Goal: Task Accomplishment & Management: Use online tool/utility

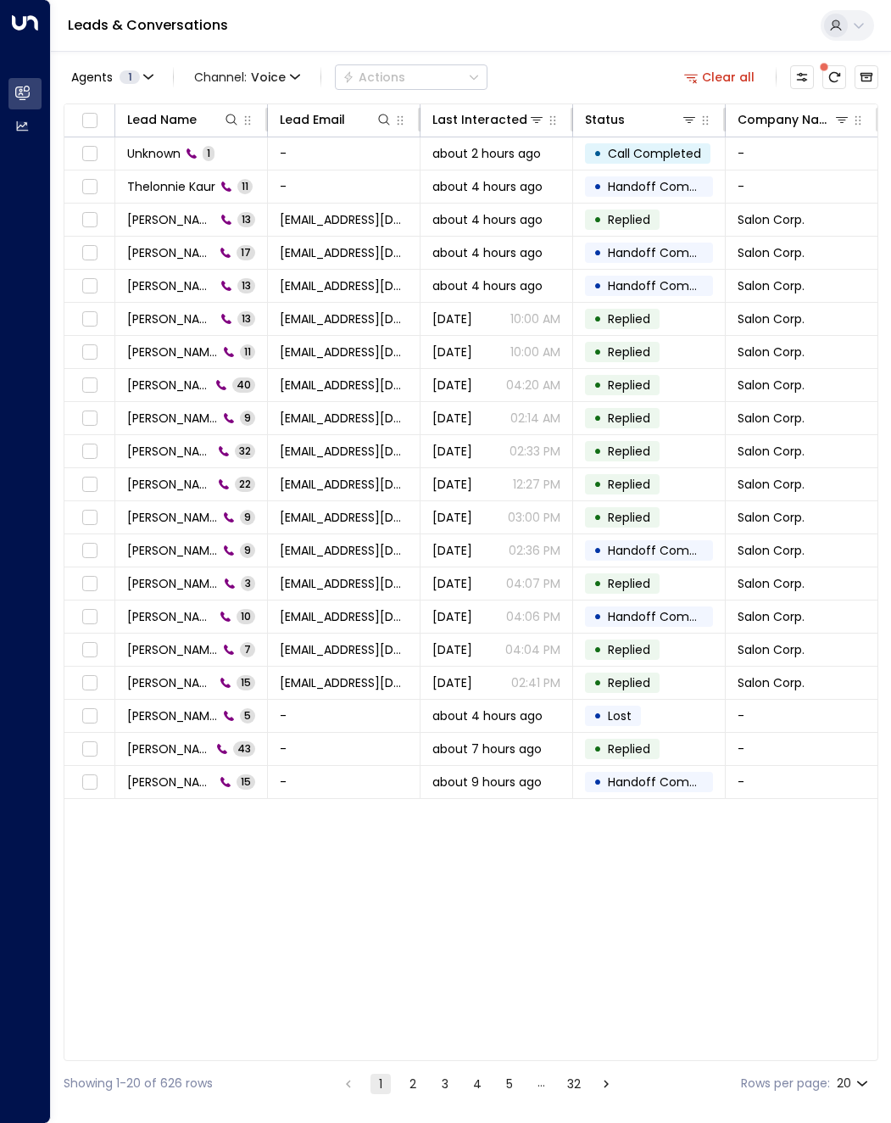
click at [422, 1084] on li "2" at bounding box center [413, 1083] width 22 height 21
click at [421, 1084] on button "2" at bounding box center [413, 1083] width 20 height 20
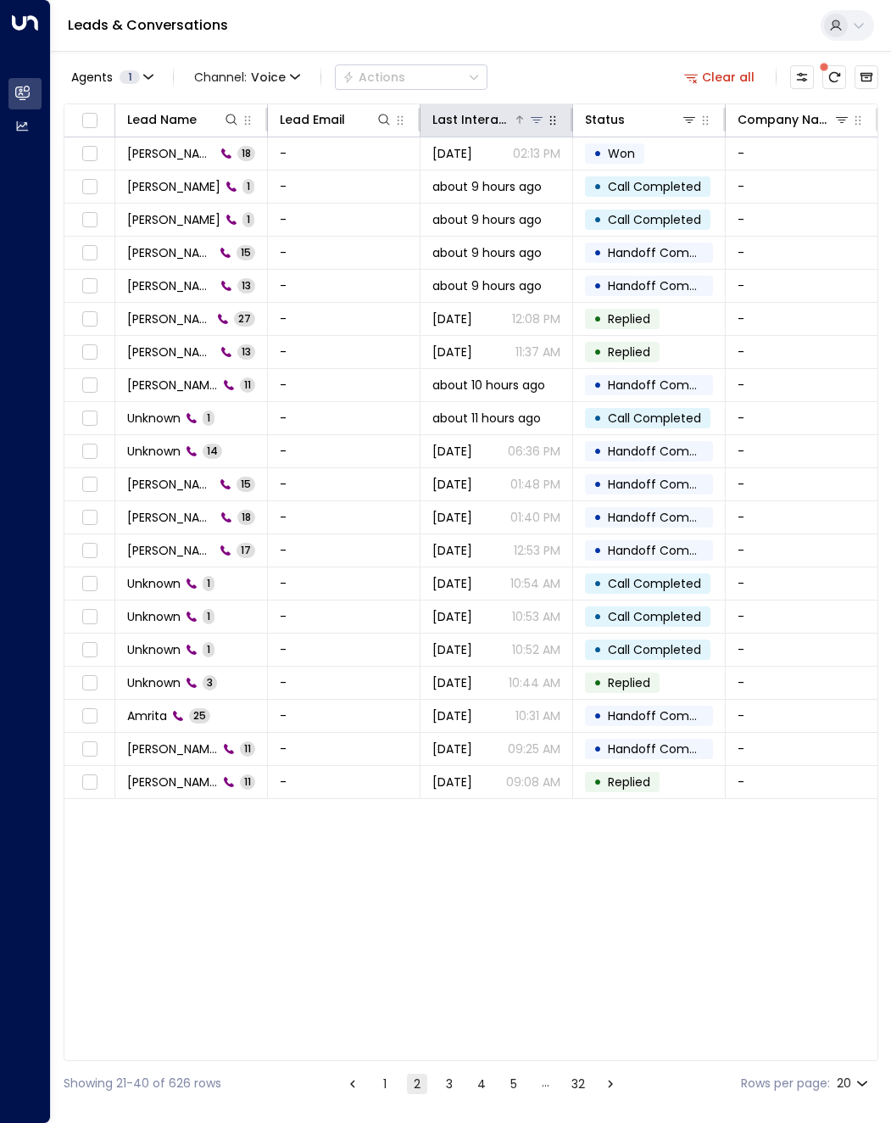
click at [497, 127] on div "Last Interacted" at bounding box center [472, 119] width 81 height 20
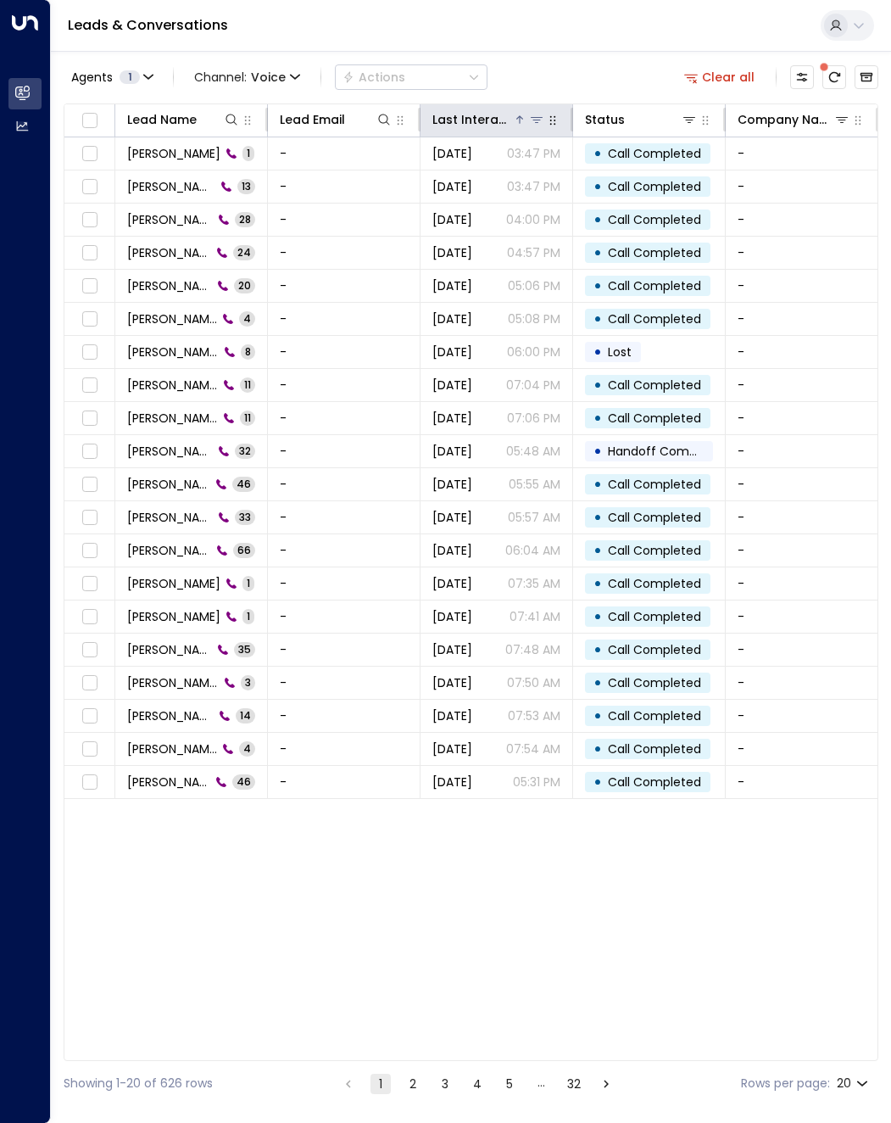
click at [492, 127] on div "Last Interacted" at bounding box center [472, 119] width 81 height 20
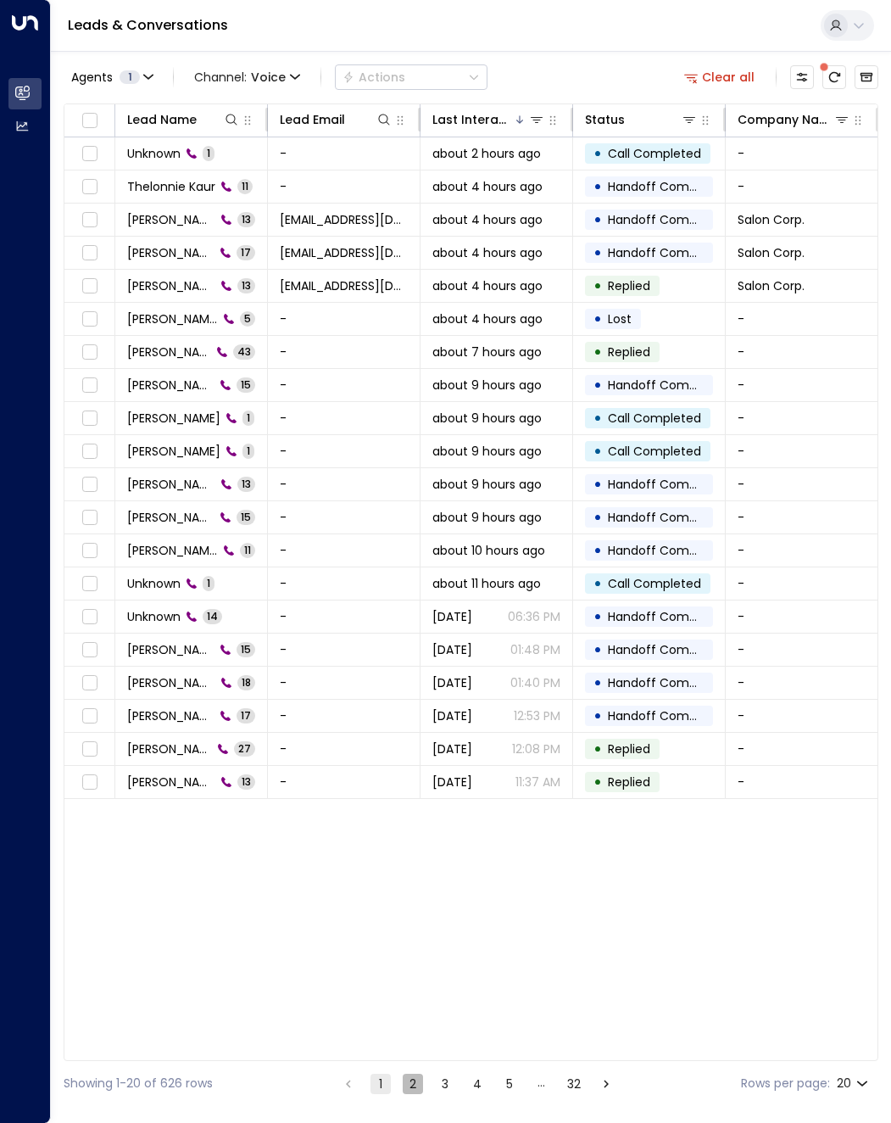
click at [414, 1084] on button "2" at bounding box center [413, 1083] width 20 height 20
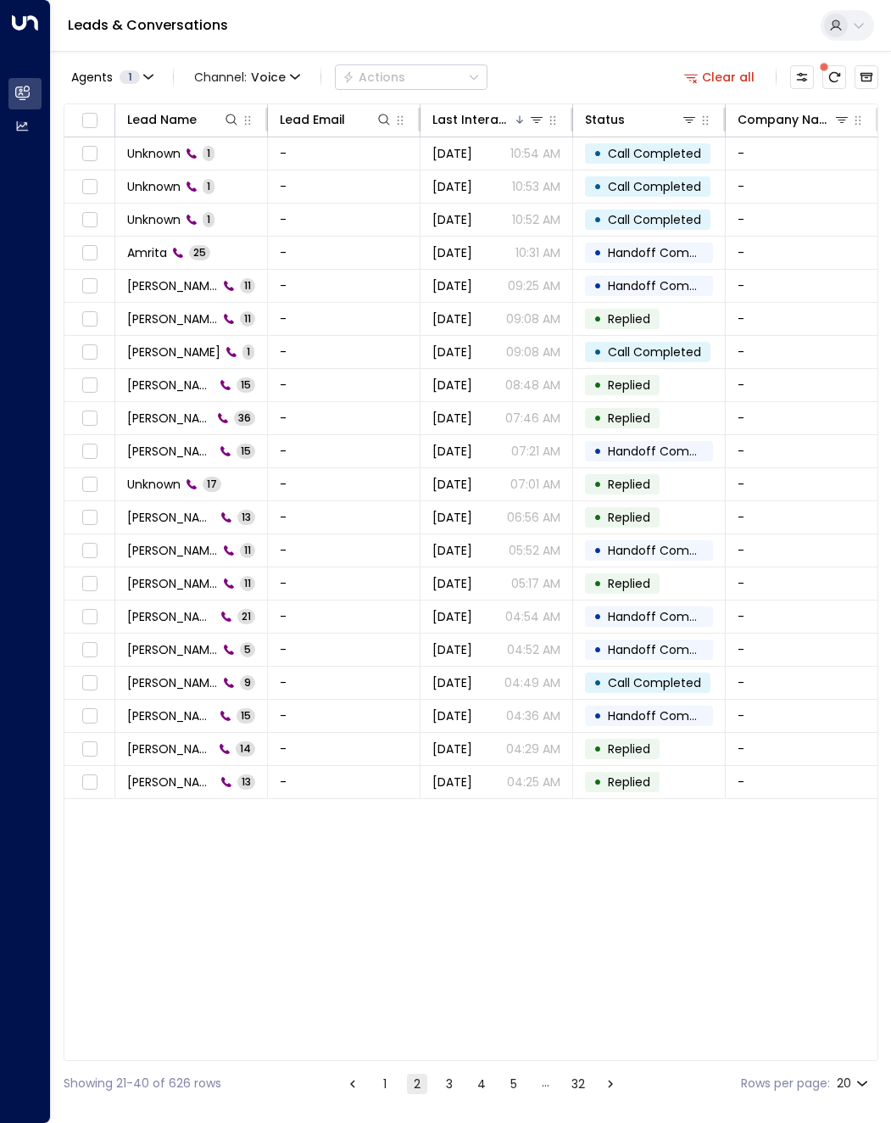
click at [439, 1085] on button "3" at bounding box center [449, 1083] width 20 height 20
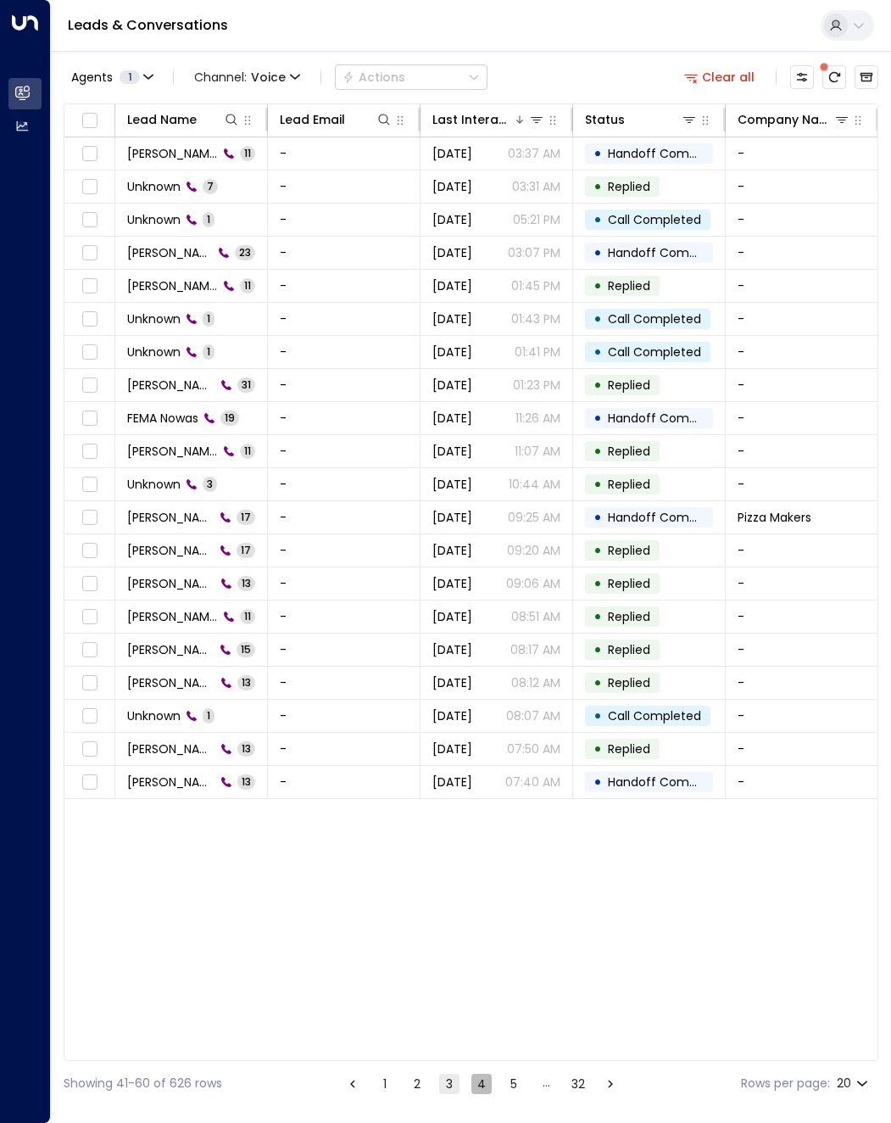
click at [483, 1088] on button "4" at bounding box center [481, 1083] width 20 height 20
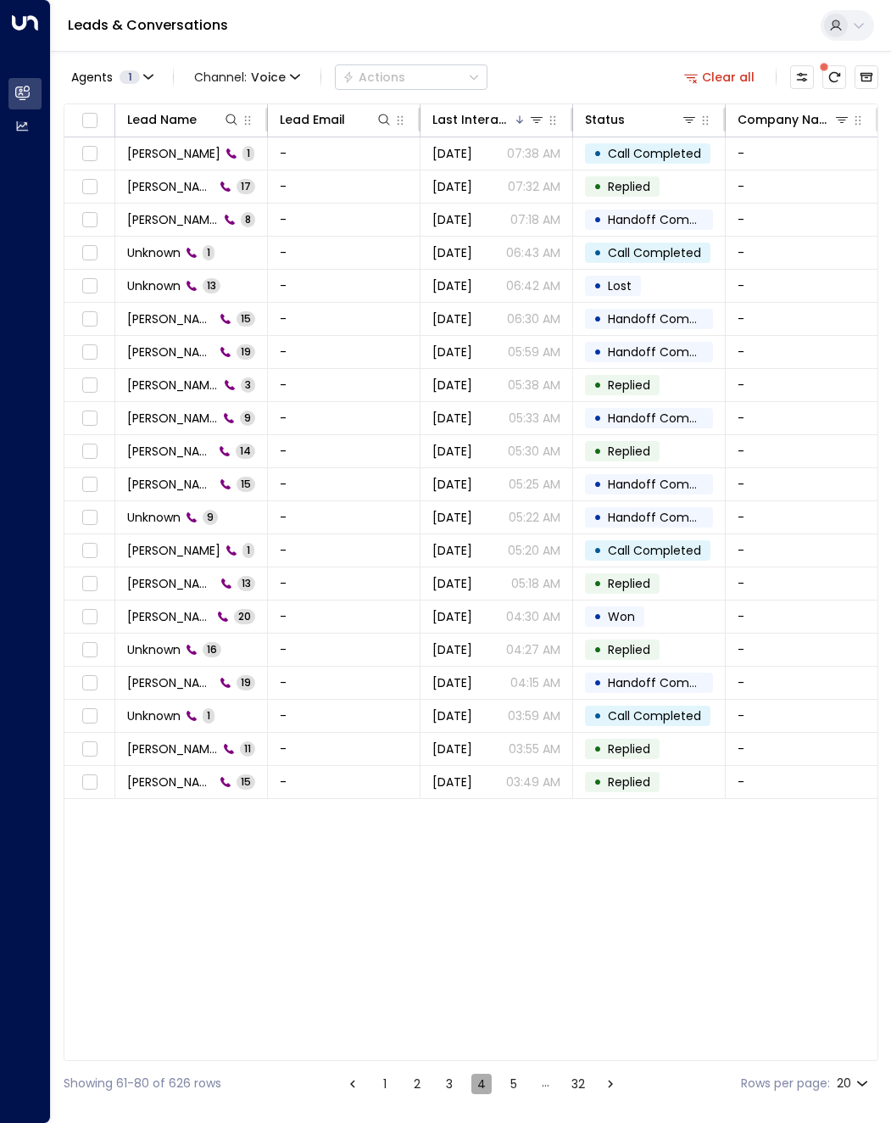
click at [483, 1088] on button "4" at bounding box center [481, 1083] width 20 height 20
click at [503, 1085] on li "5" at bounding box center [514, 1083] width 22 height 21
click at [507, 1084] on button "5" at bounding box center [514, 1083] width 20 height 20
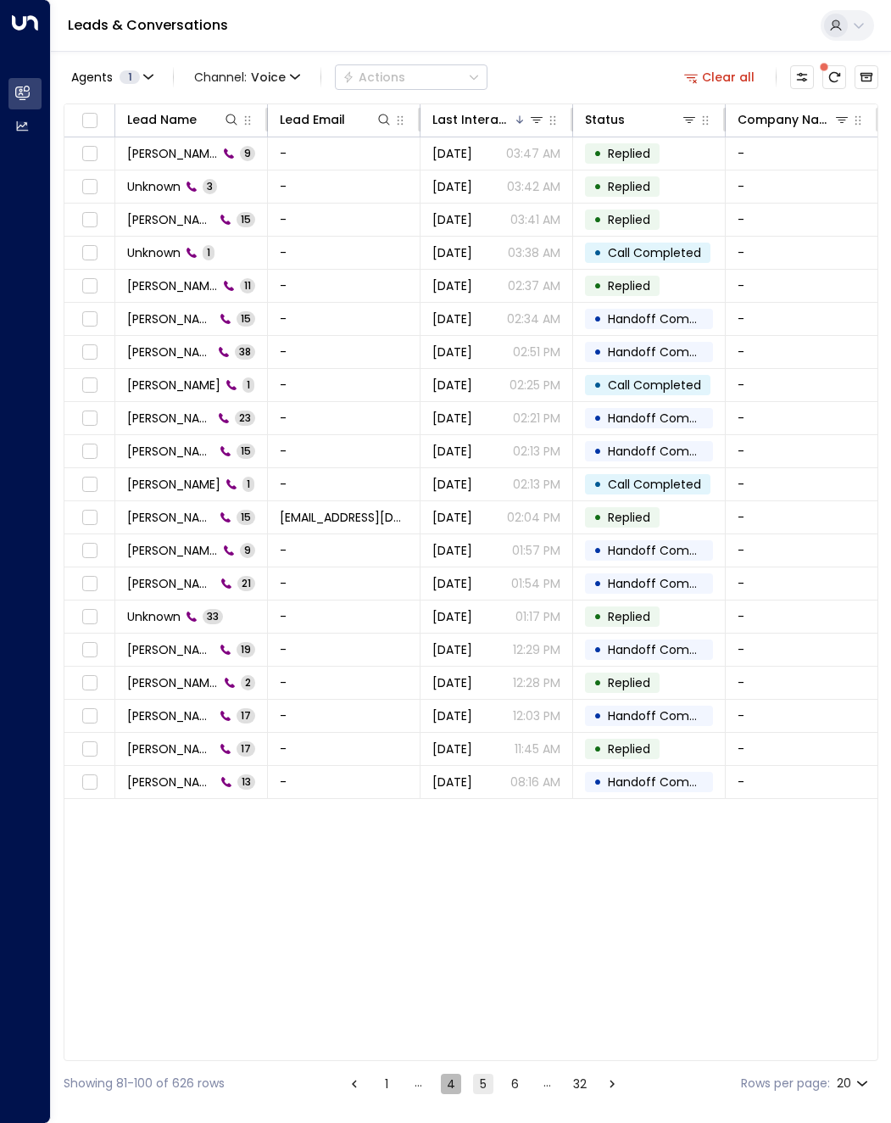
click at [453, 1081] on button "4" at bounding box center [451, 1083] width 20 height 20
